Goal: Task Accomplishment & Management: Use online tool/utility

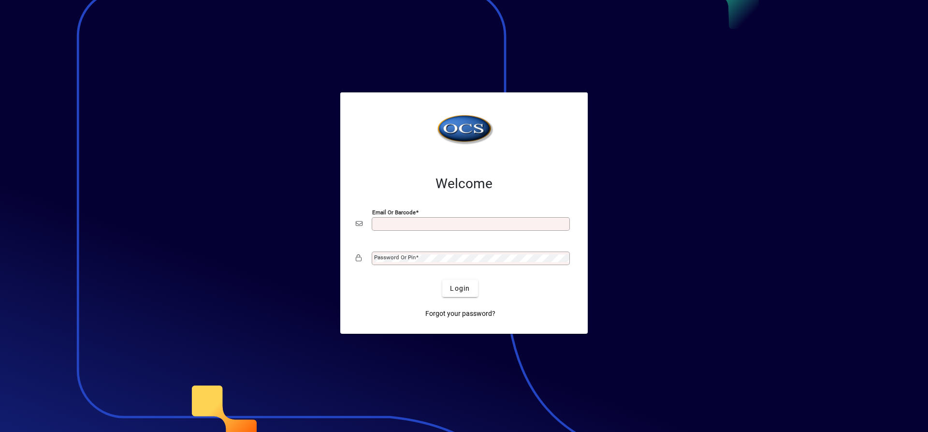
click at [384, 225] on input "Email or Barcode" at bounding box center [471, 224] width 195 height 8
type input "**********"
click at [401, 260] on mat-label "Password or Pin" at bounding box center [395, 257] width 42 height 7
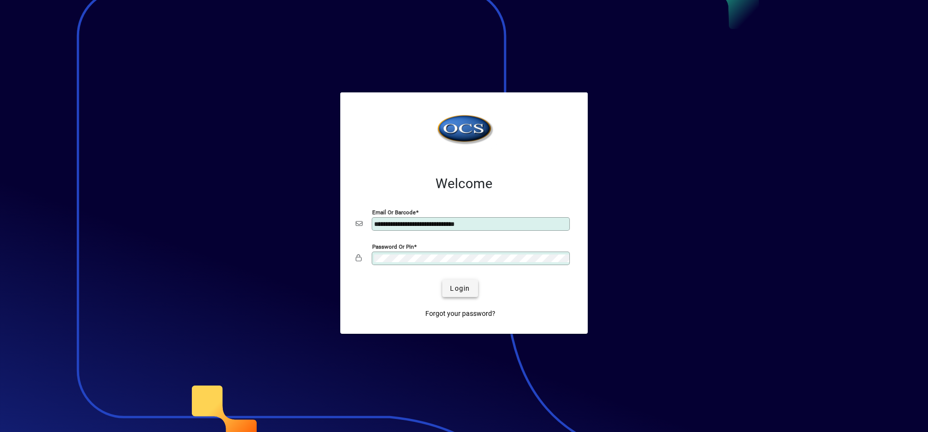
click at [462, 281] on span "submit" at bounding box center [459, 288] width 35 height 23
